Goal: Find specific page/section: Find specific page/section

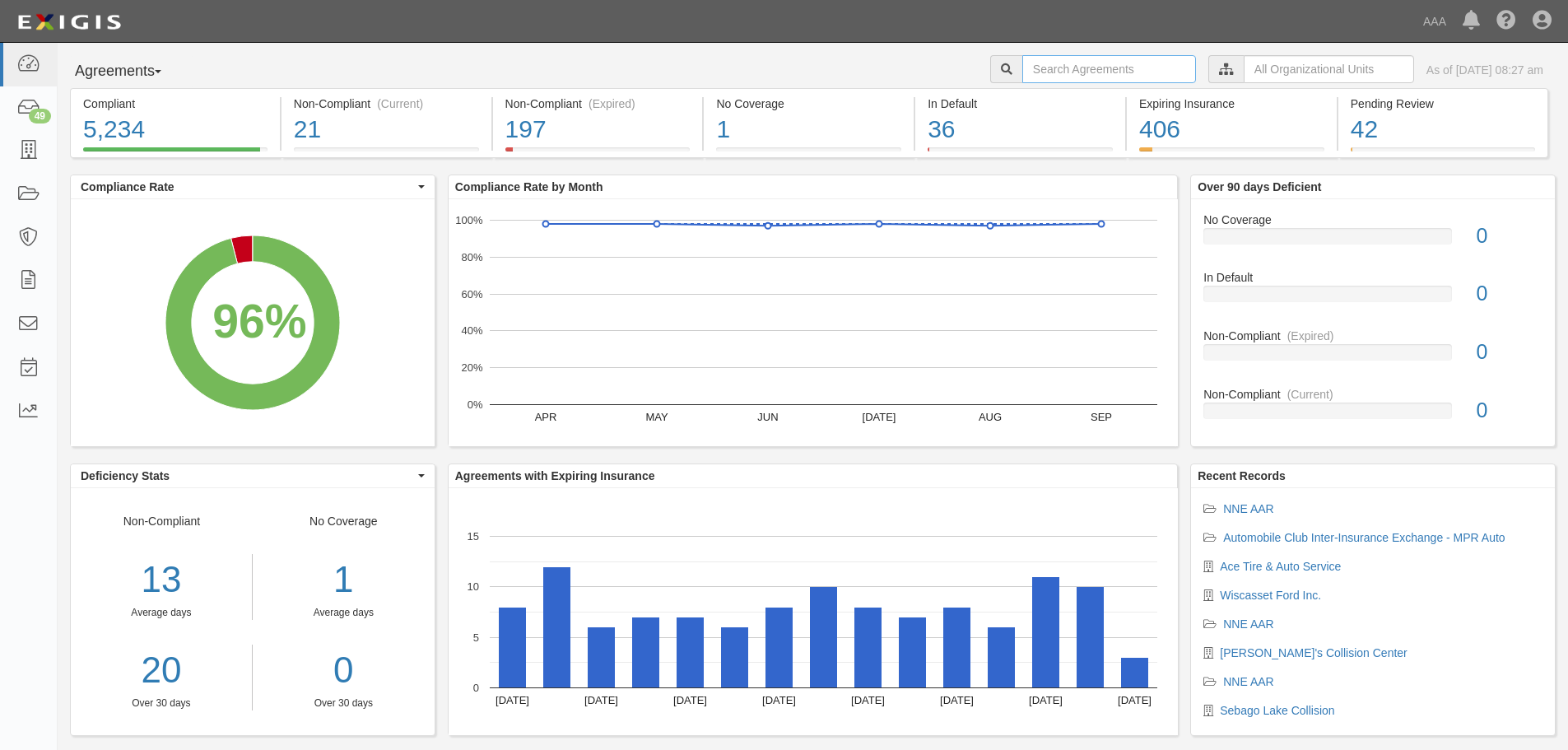
click at [1047, 76] on input "text" at bounding box center [1109, 69] width 174 height 28
type input "[PERSON_NAME]"
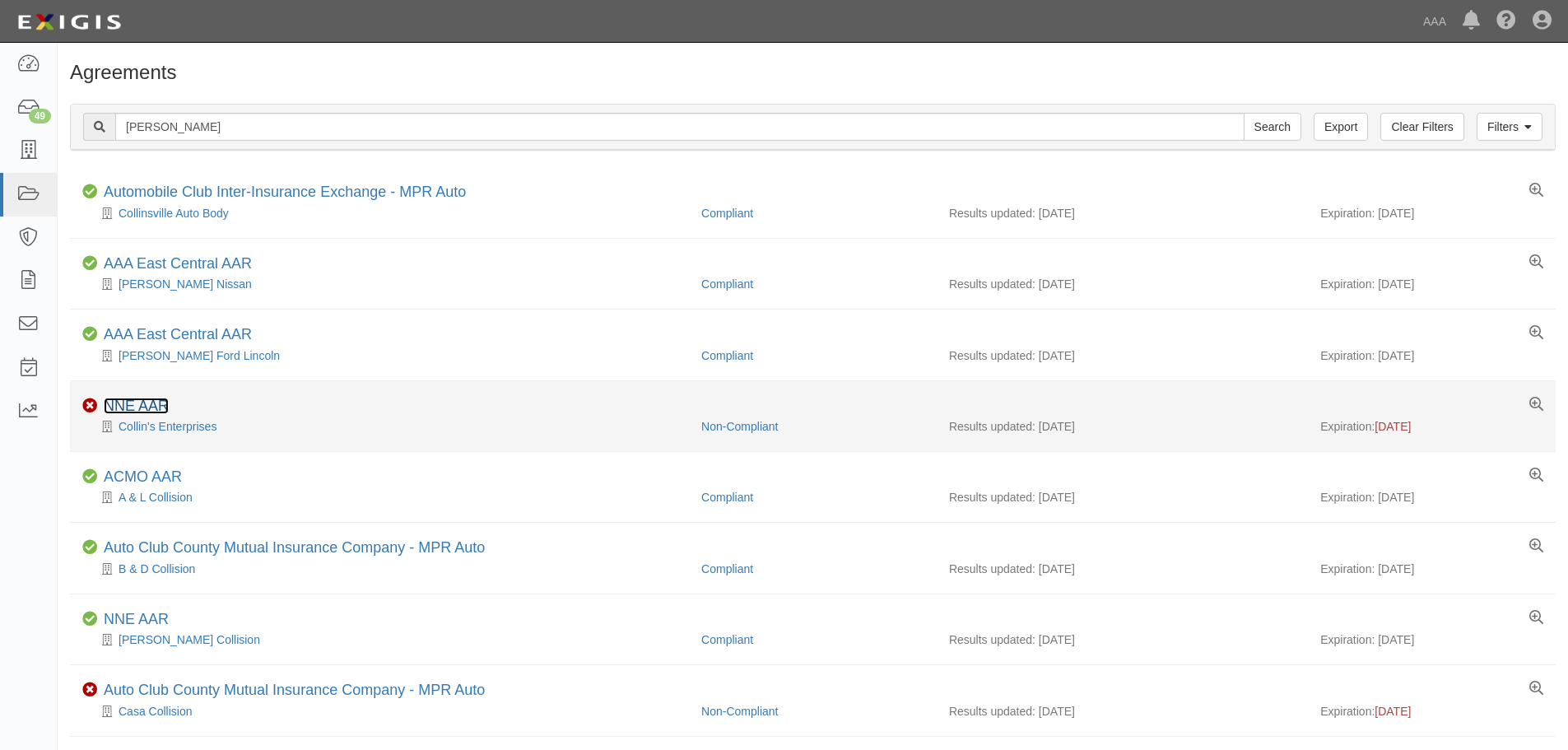
click at [140, 405] on link "NNE AAR" at bounding box center [136, 405] width 65 height 17
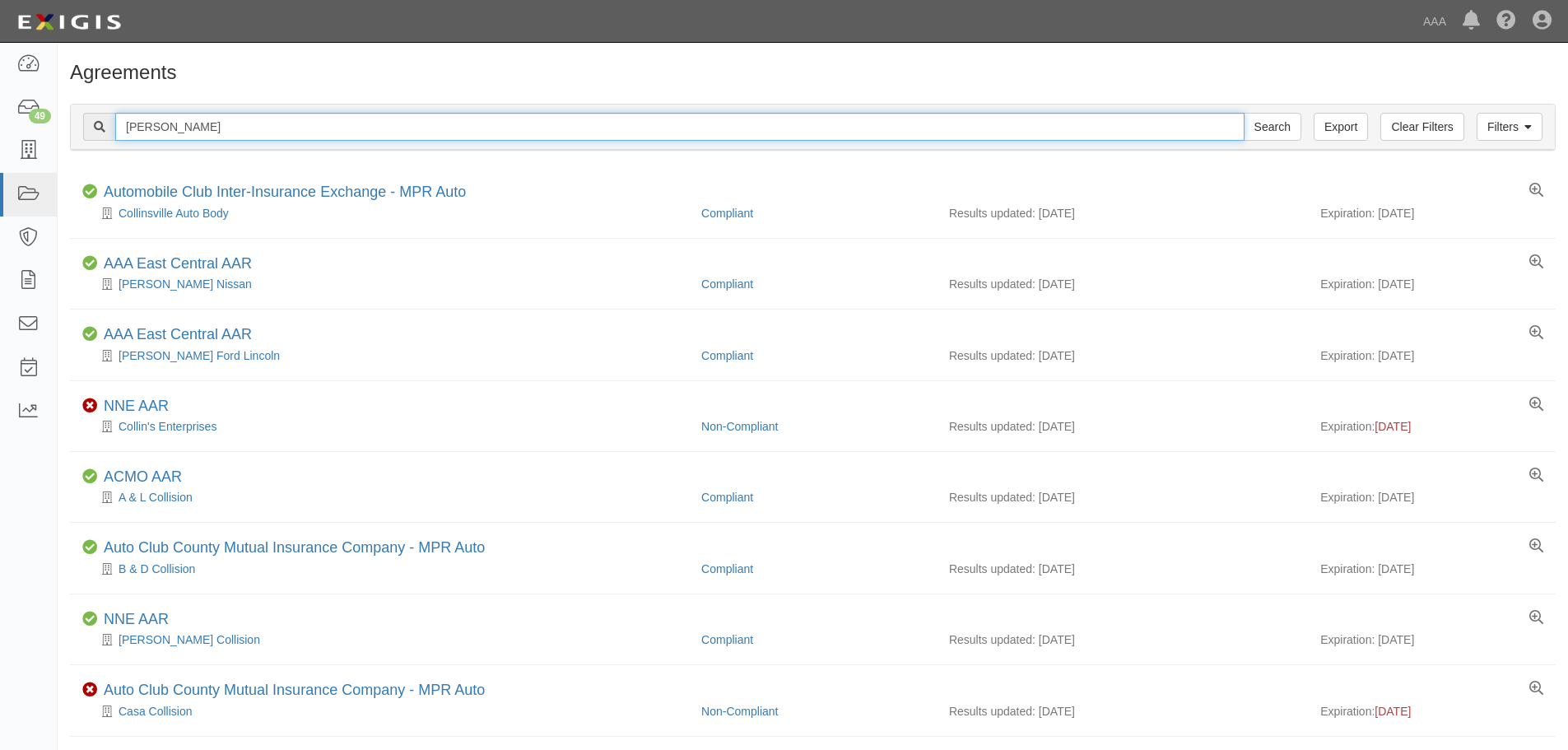
click at [166, 129] on input "collins" at bounding box center [680, 127] width 1130 height 28
type input "c"
click at [1244, 113] on input "Search" at bounding box center [1272, 127] width 58 height 28
click at [162, 124] on input "charlie" at bounding box center [680, 127] width 1130 height 28
type input "c"
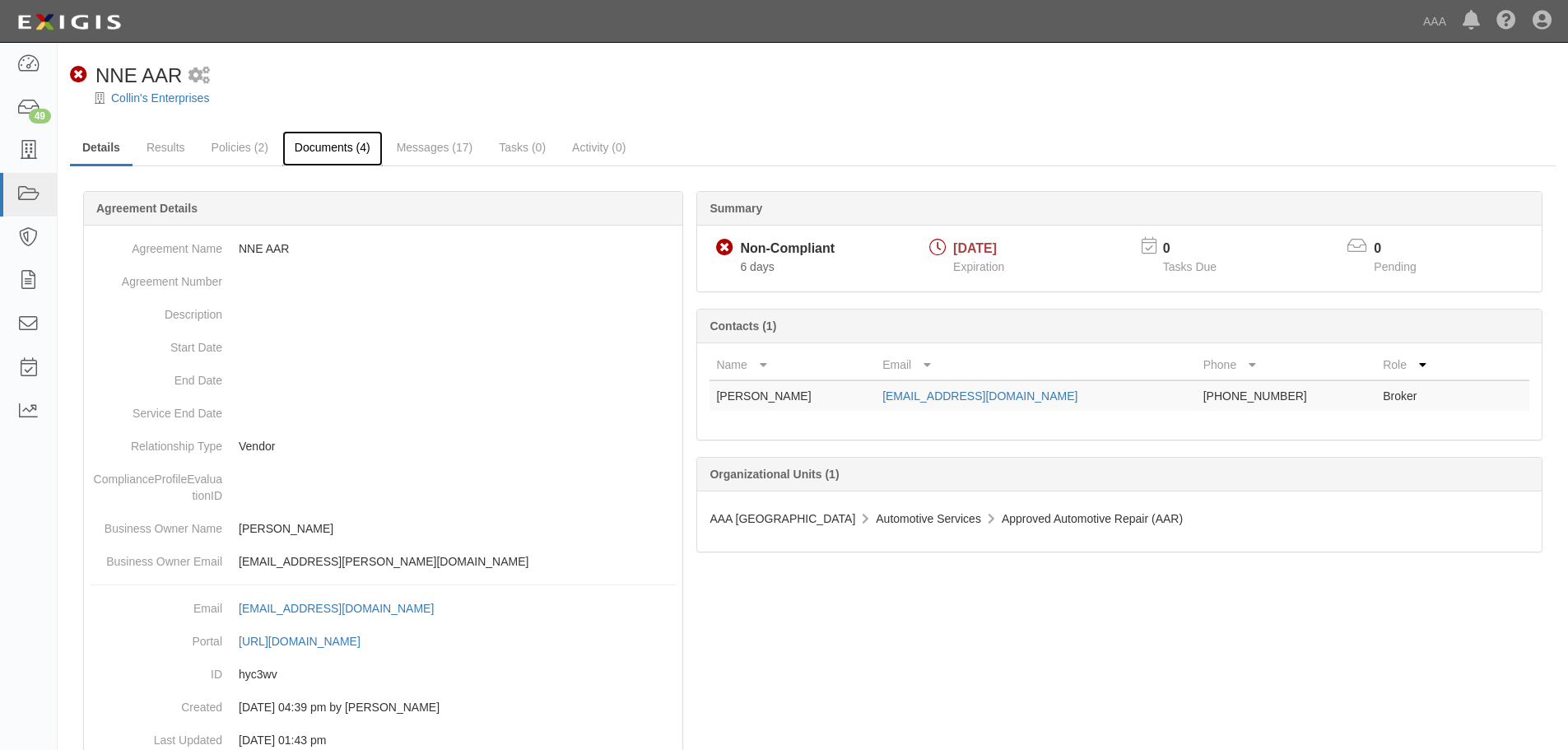
click at [338, 144] on link "Documents (4)" at bounding box center [332, 148] width 101 height 35
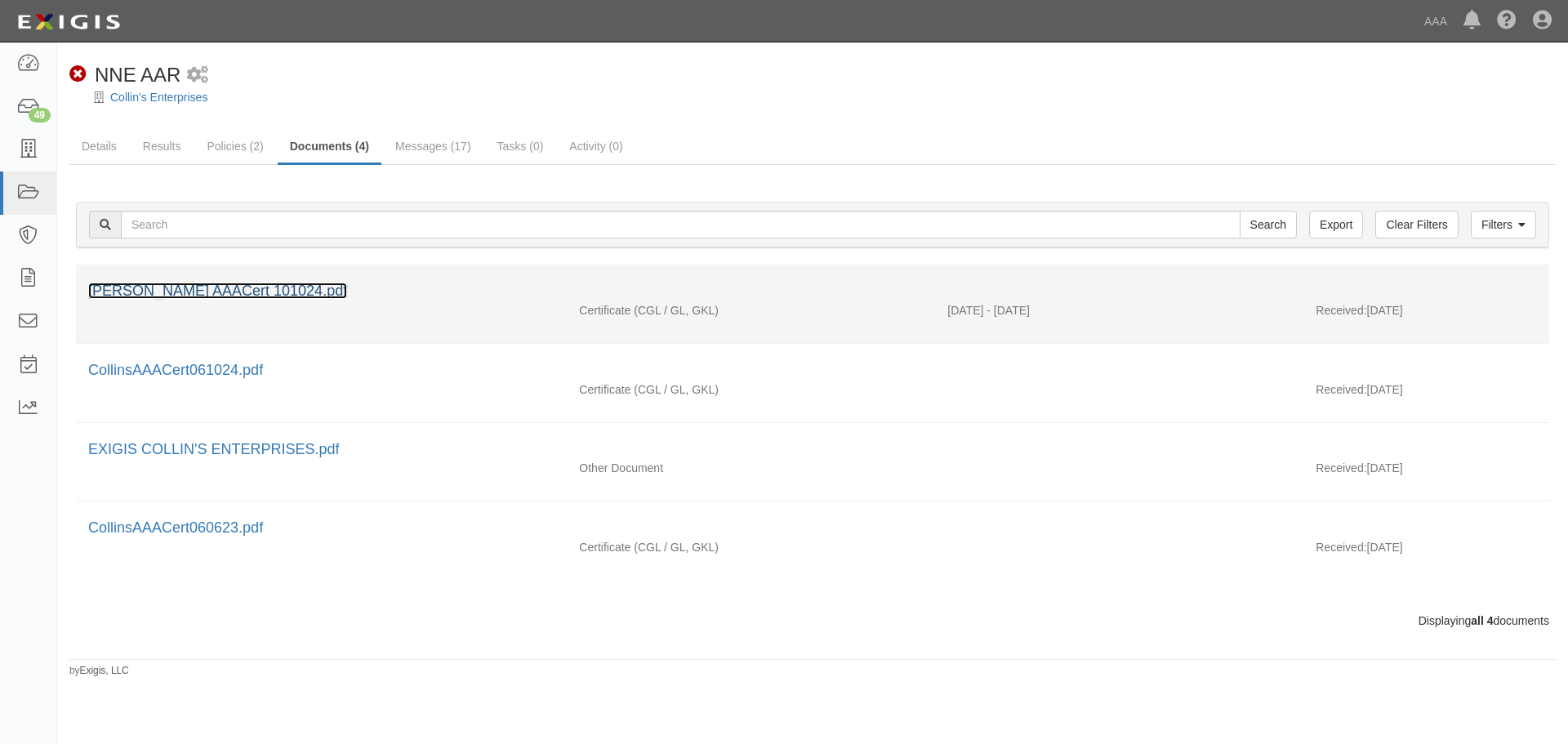
click at [213, 293] on link "Collins AAACert 101024.pdf" at bounding box center [217, 291] width 259 height 16
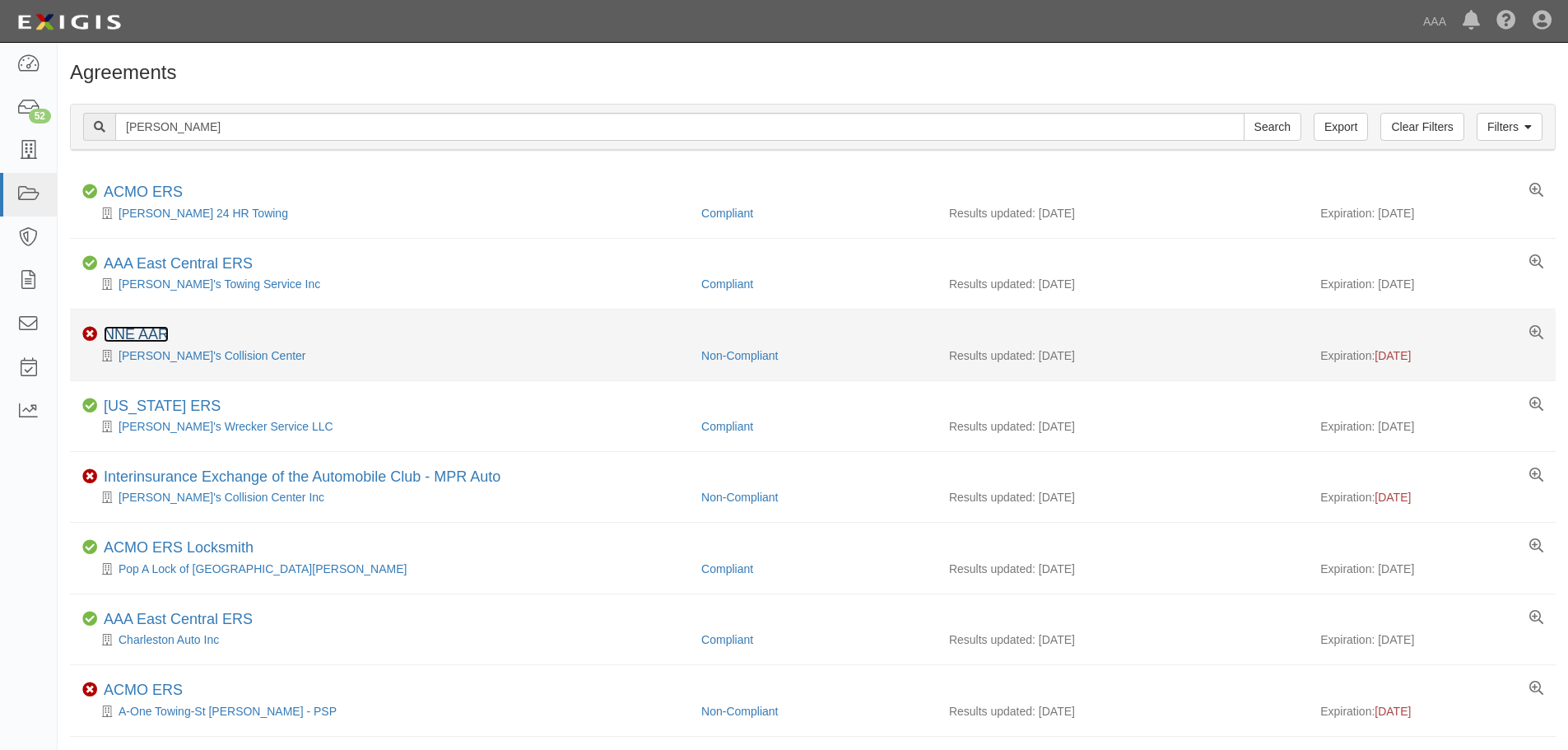
click at [134, 332] on link "NNE AAR" at bounding box center [136, 334] width 65 height 17
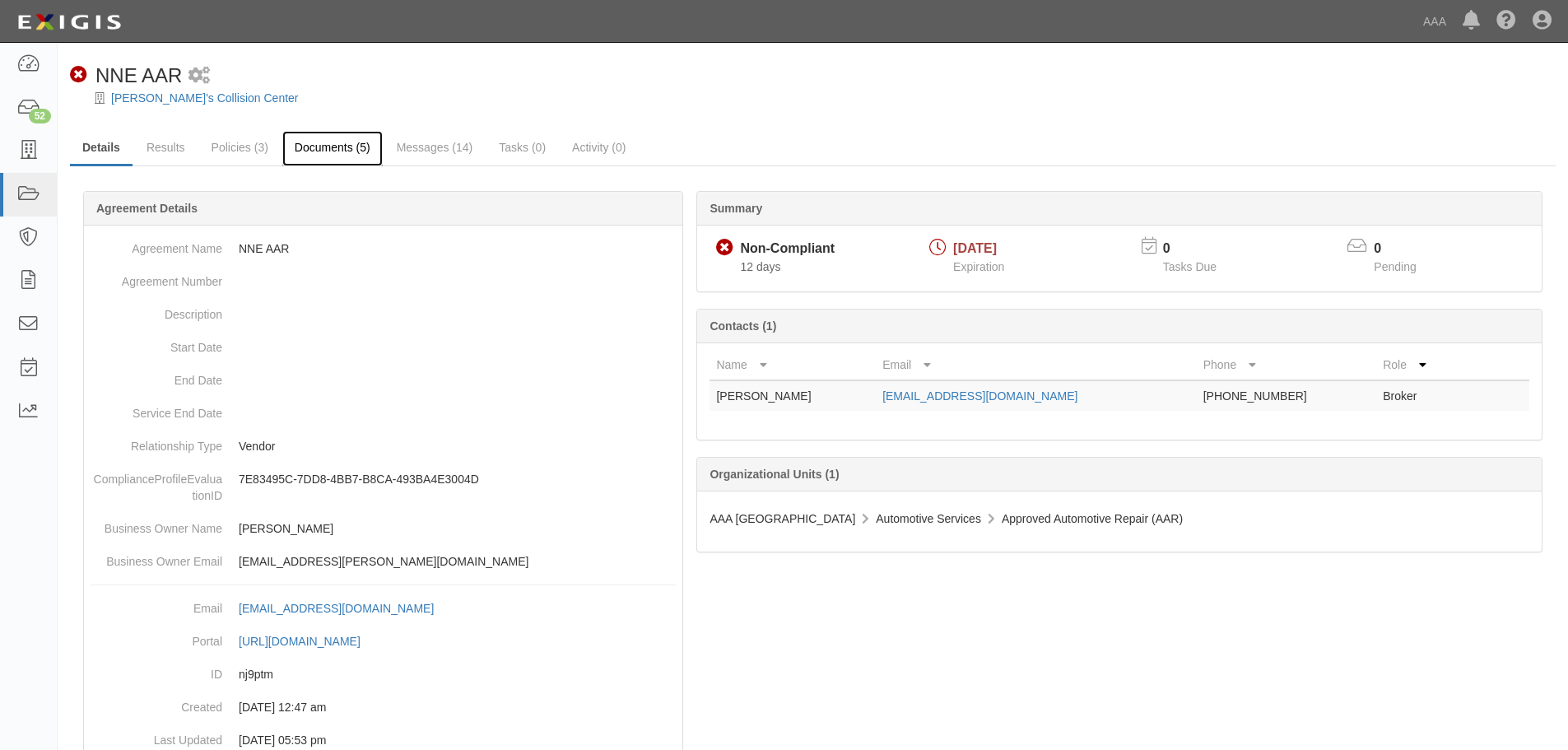
click at [299, 148] on link "Documents (5)" at bounding box center [332, 148] width 101 height 35
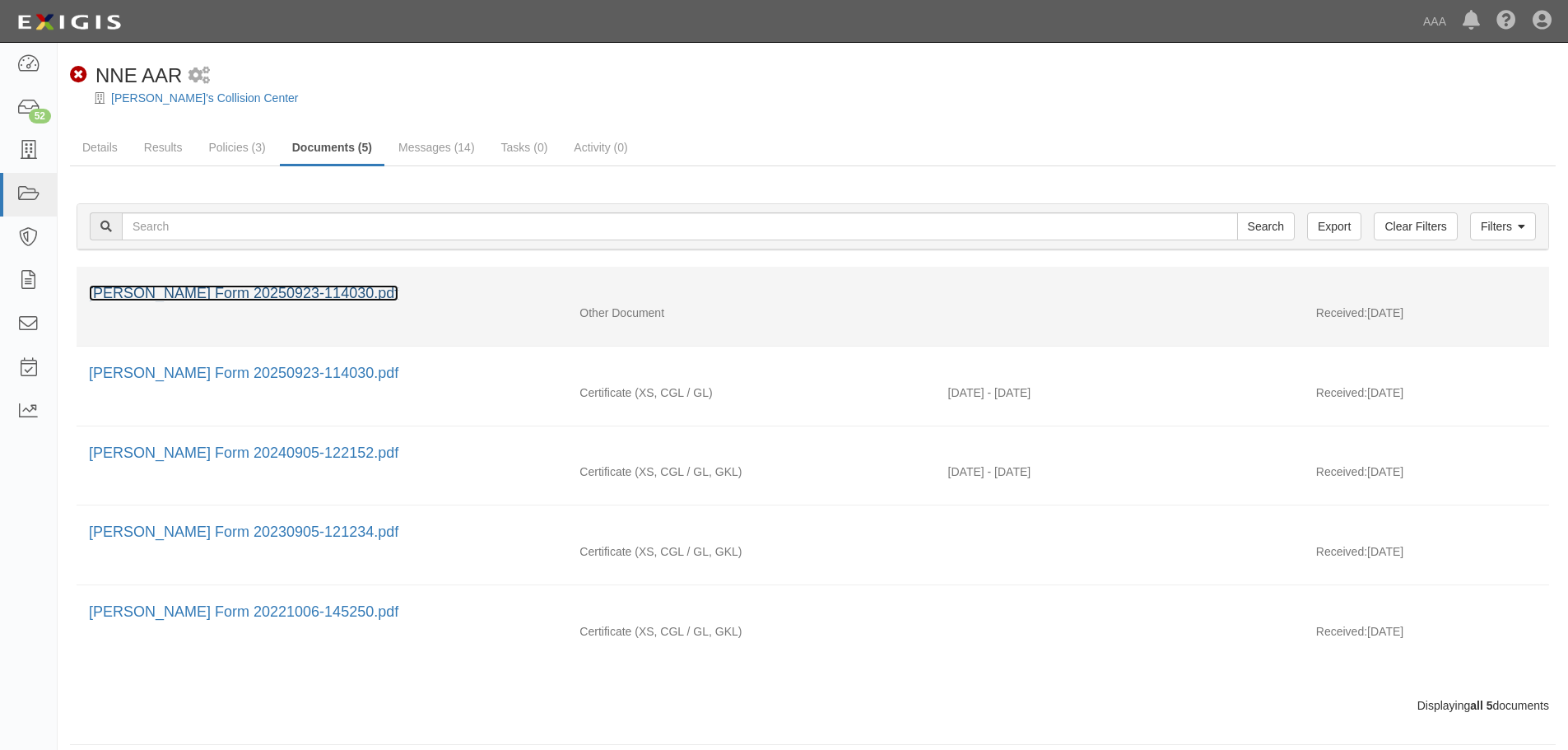
click at [244, 301] on link "[PERSON_NAME] Form 20250923-114030.pdf" at bounding box center [243, 293] width 309 height 17
